Goal: Information Seeking & Learning: Learn about a topic

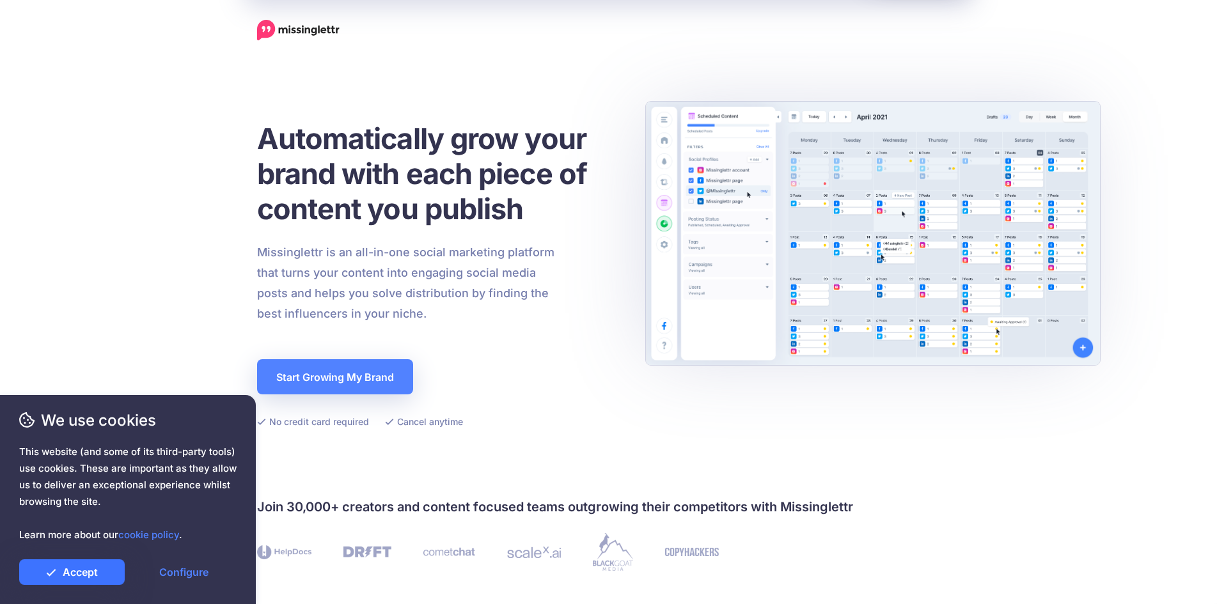
click at [81, 567] on link "Accept" at bounding box center [72, 573] width 106 height 26
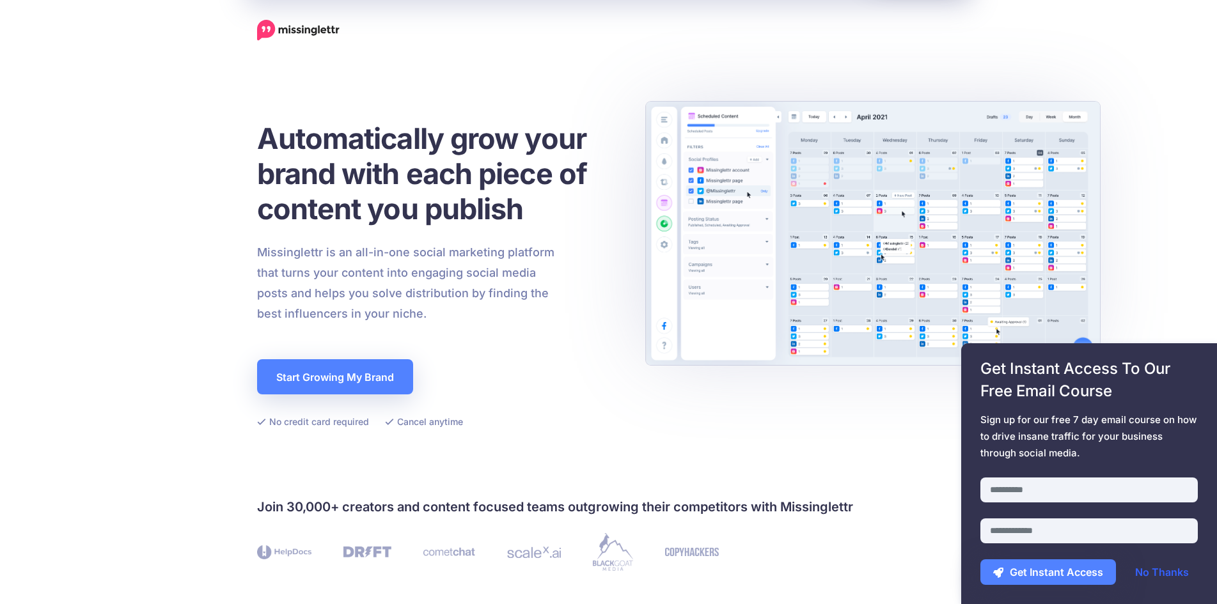
click at [622, 573] on link "No Thanks" at bounding box center [1161, 573] width 79 height 26
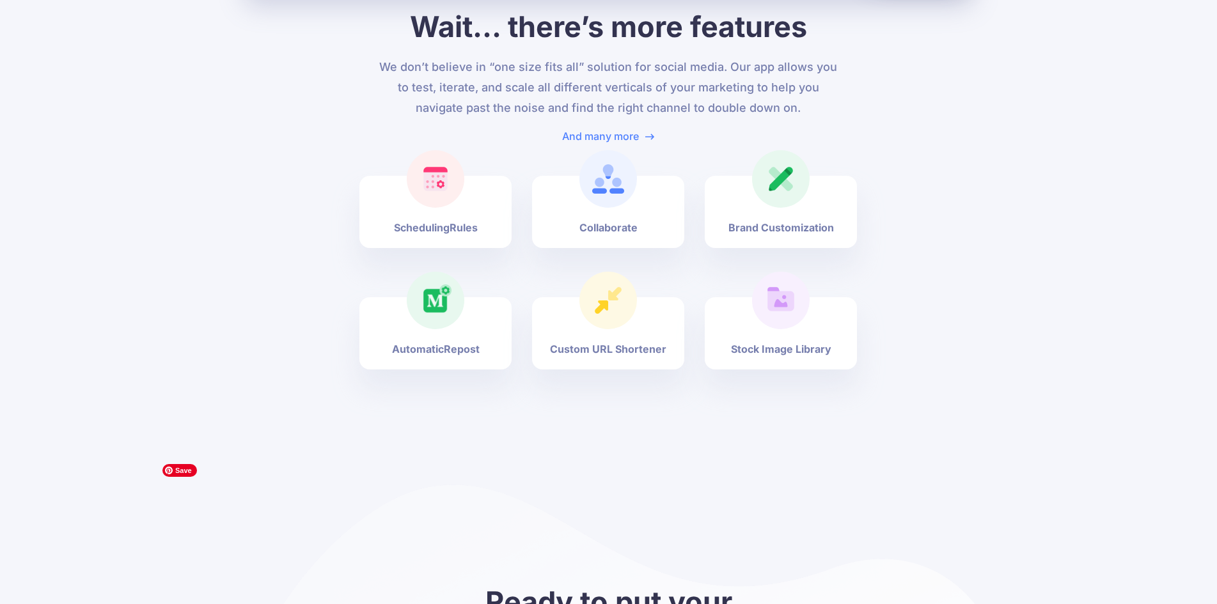
scroll to position [3917, 0]
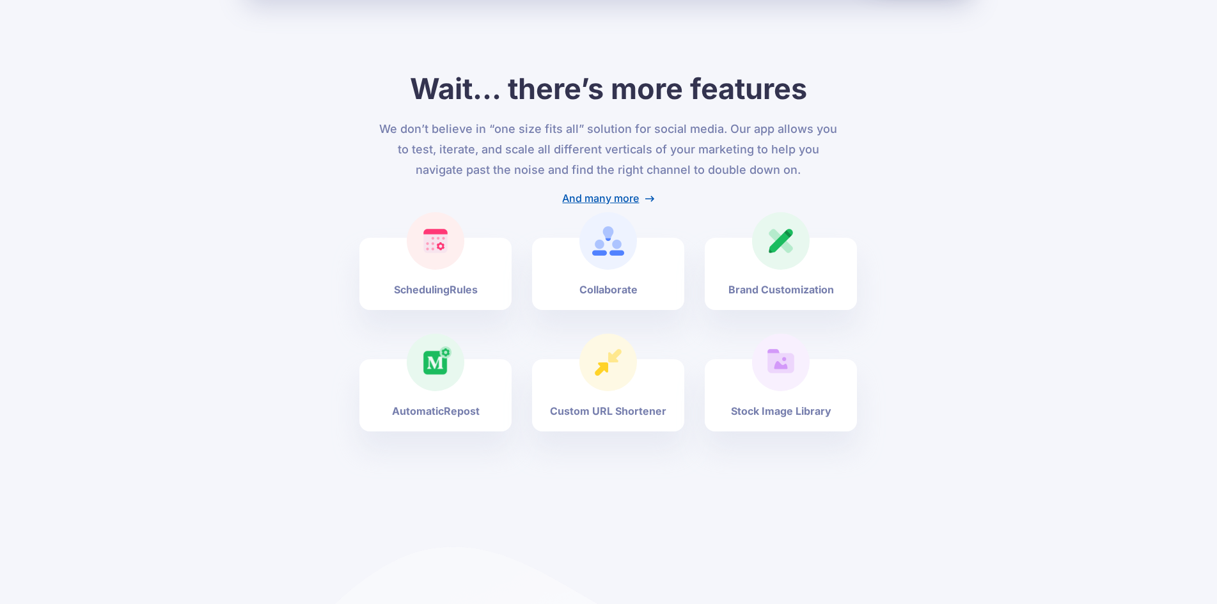
click at [622, 192] on link "And many more" at bounding box center [608, 198] width 92 height 13
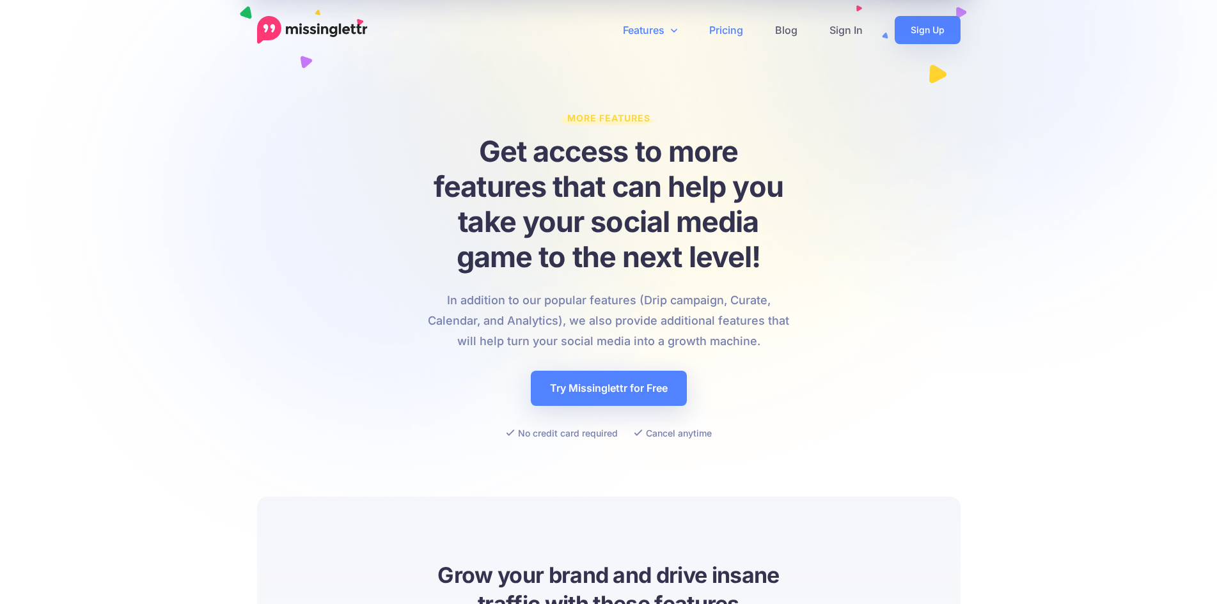
click at [737, 21] on link "Pricing" at bounding box center [726, 30] width 66 height 28
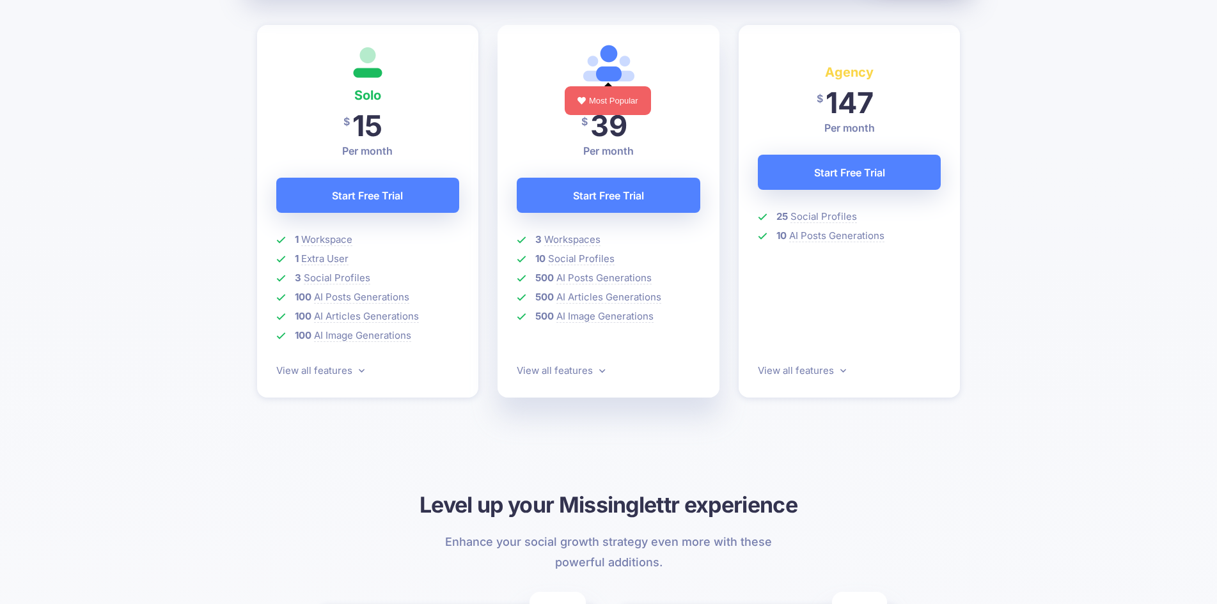
scroll to position [384, 0]
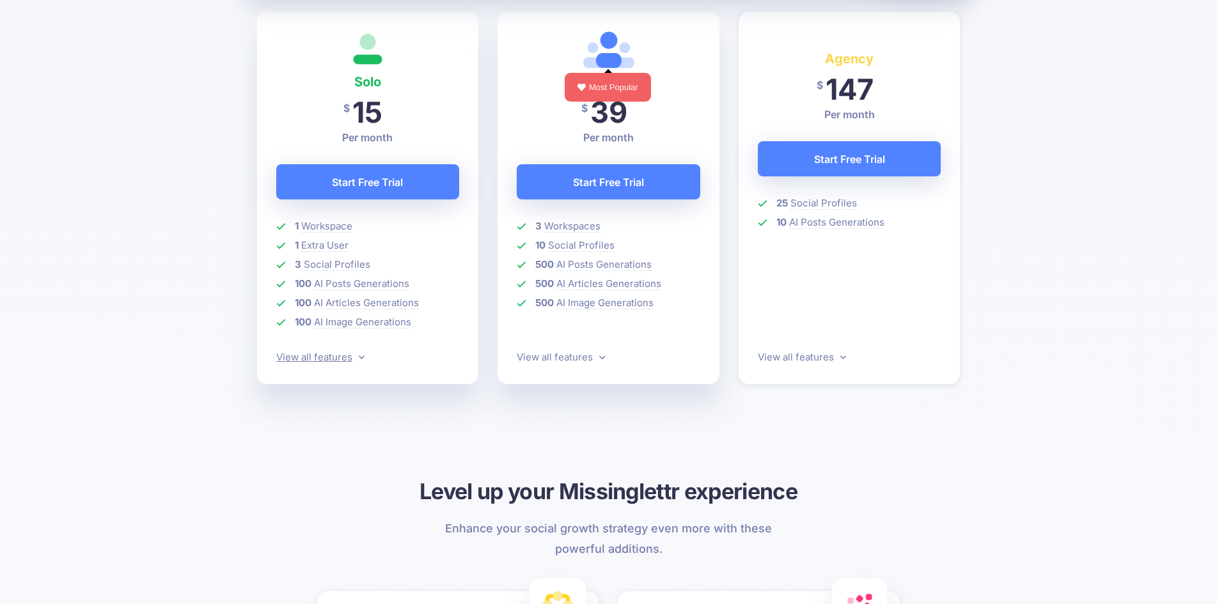
click at [359, 357] on icon at bounding box center [362, 358] width 6 height 4
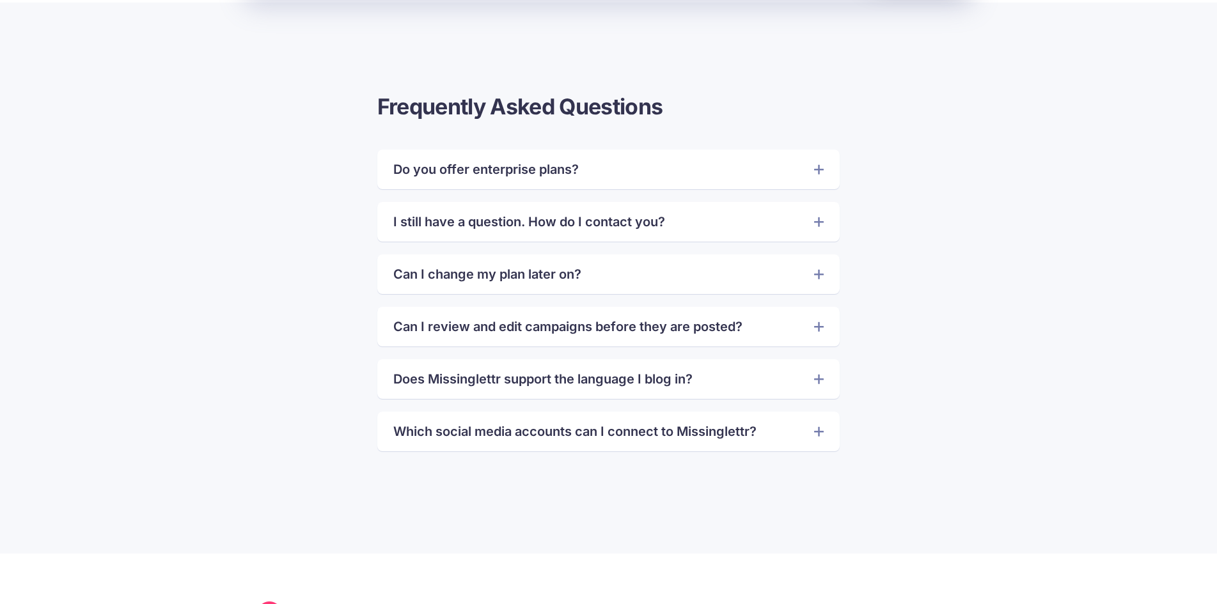
scroll to position [2787, 0]
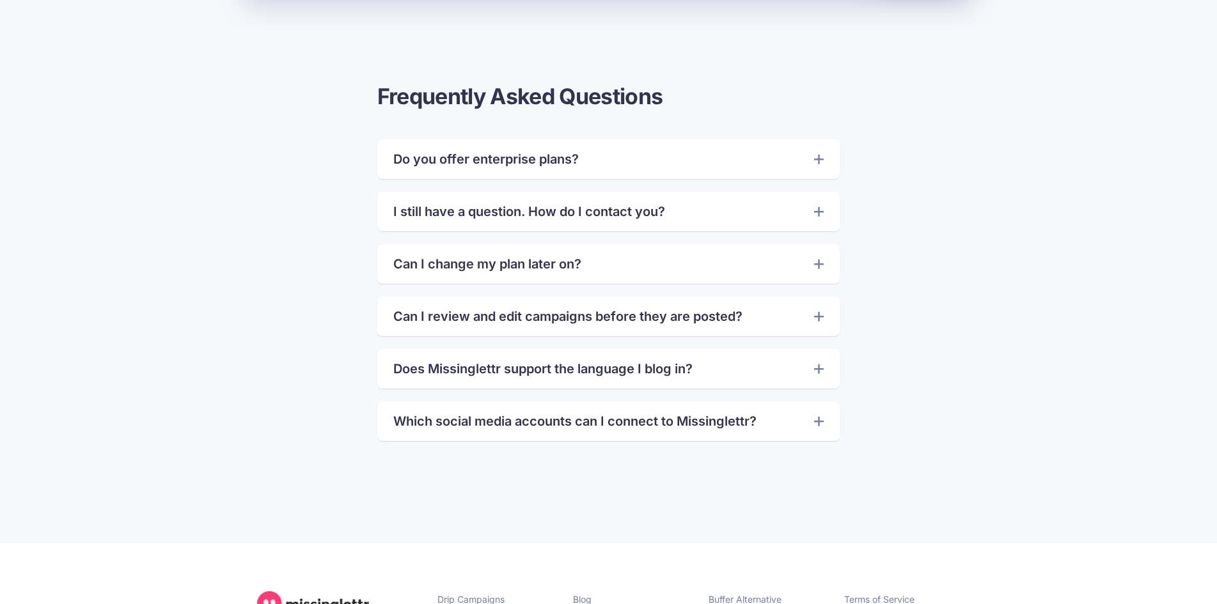
click at [813, 314] on link "Can I review and edit campaigns before they are posted?" at bounding box center [608, 316] width 430 height 20
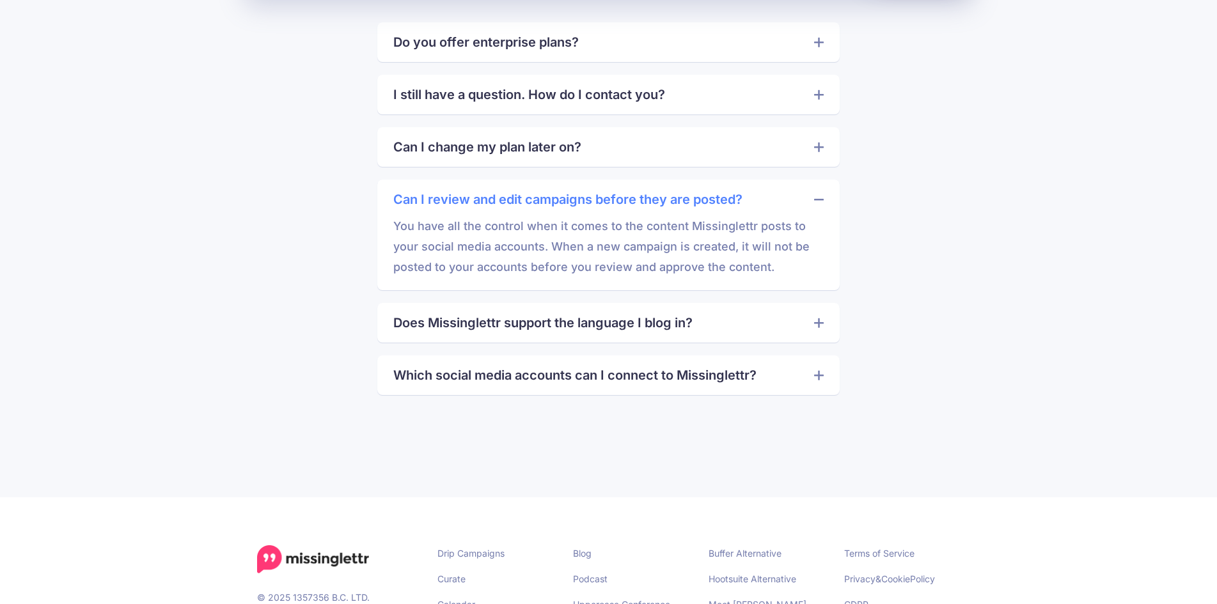
scroll to position [2915, 0]
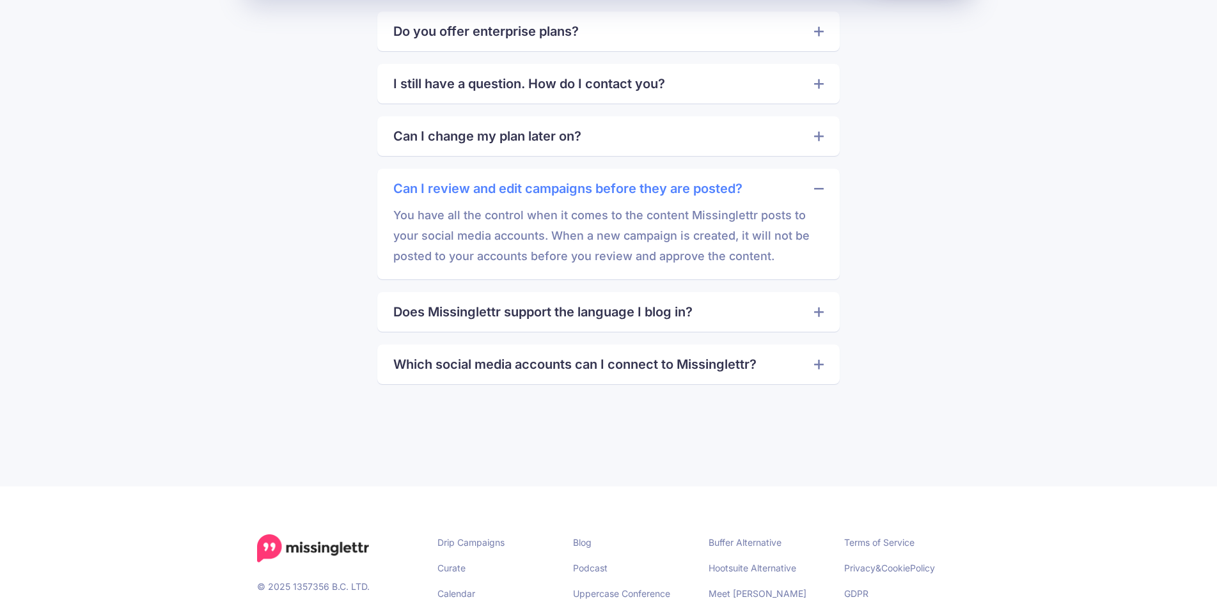
click at [819, 365] on icon at bounding box center [819, 365] width 10 height 10
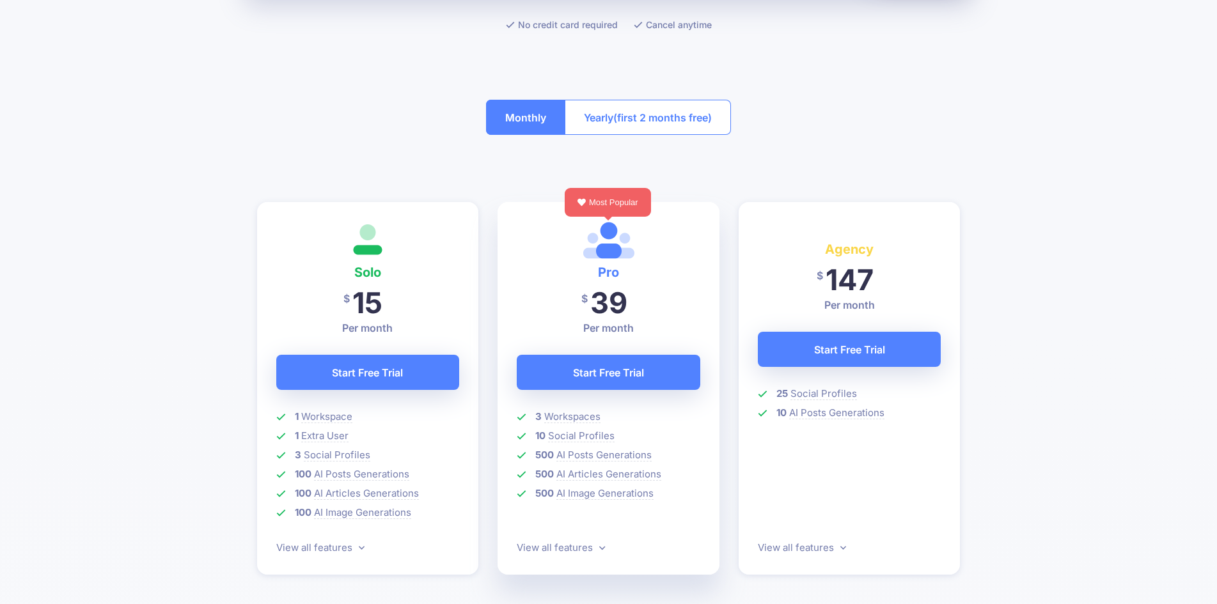
scroll to position [0, 0]
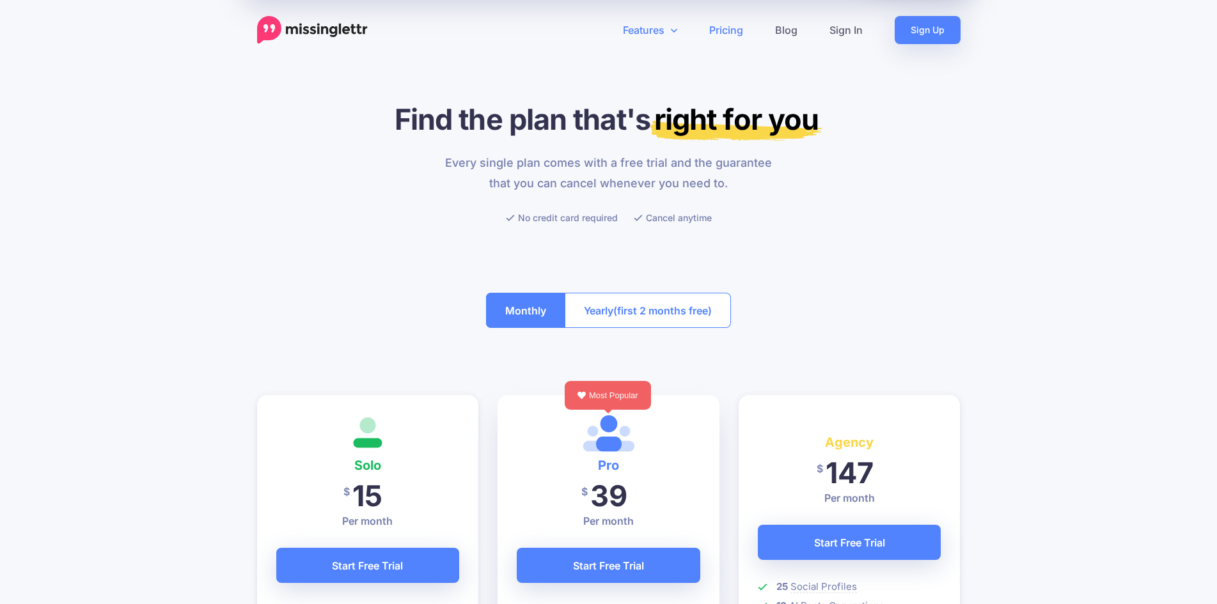
click at [675, 29] on icon at bounding box center [674, 30] width 6 height 10
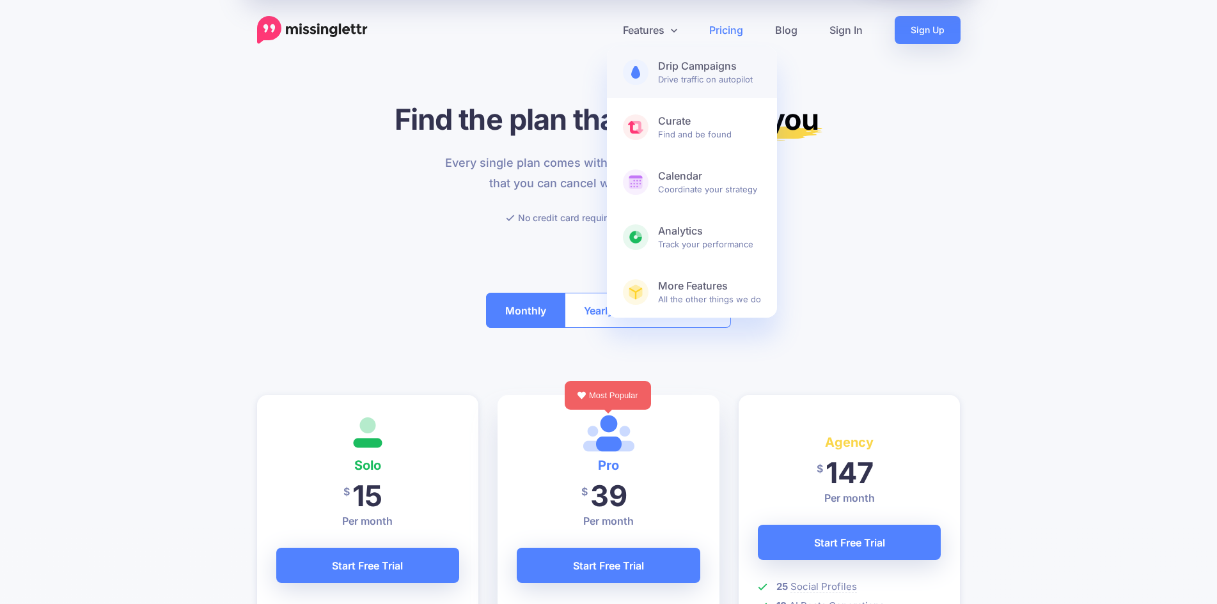
click at [675, 65] on b "Drip Campaigns" at bounding box center [709, 65] width 103 height 13
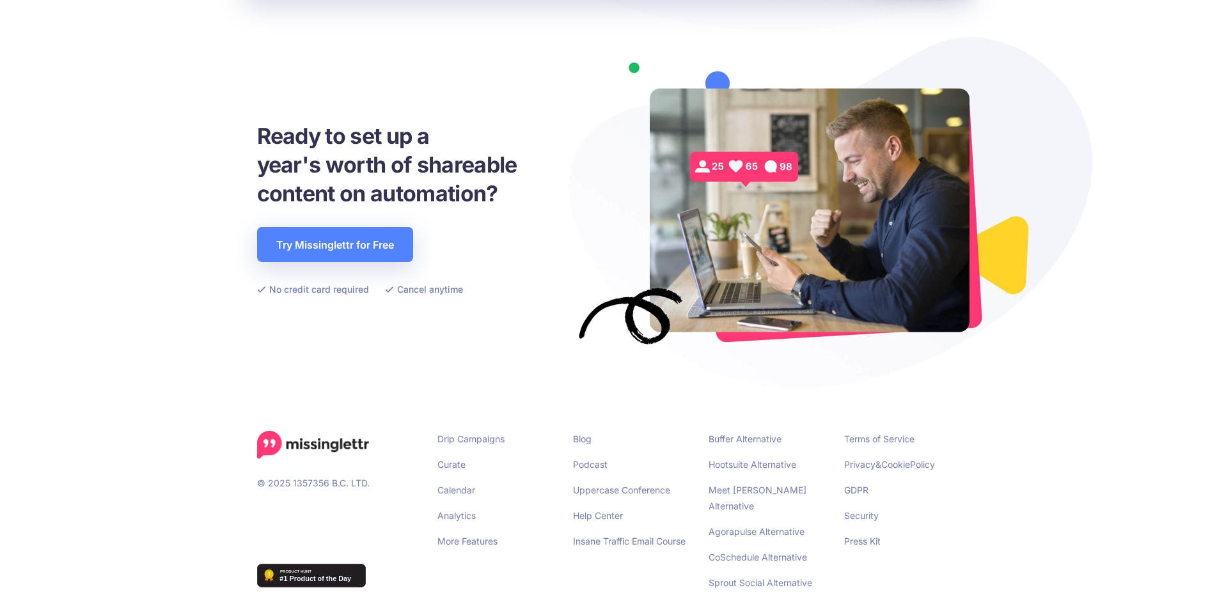
scroll to position [2804, 0]
